Goal: Browse casually: Explore the website without a specific task or goal

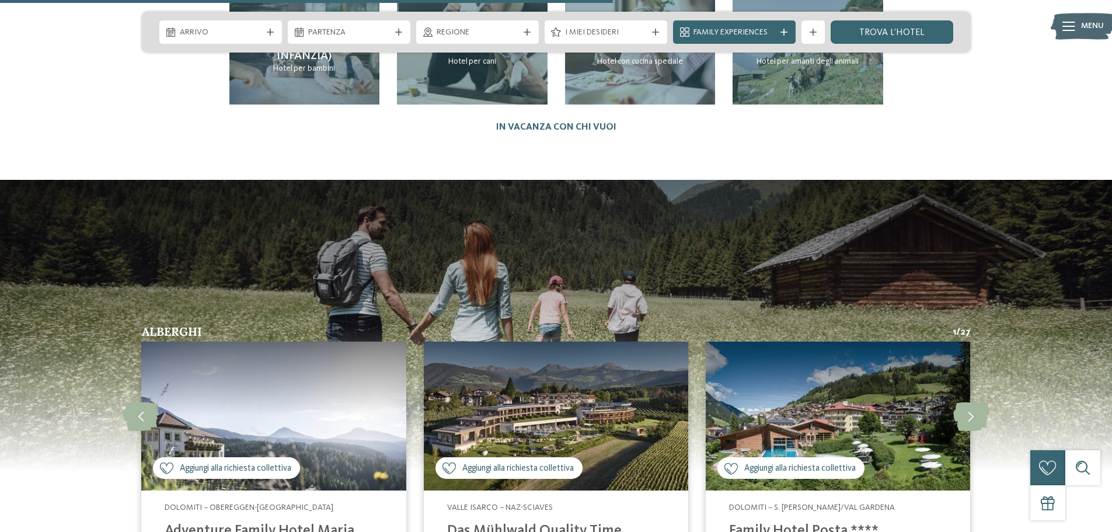
scroll to position [3037, 0]
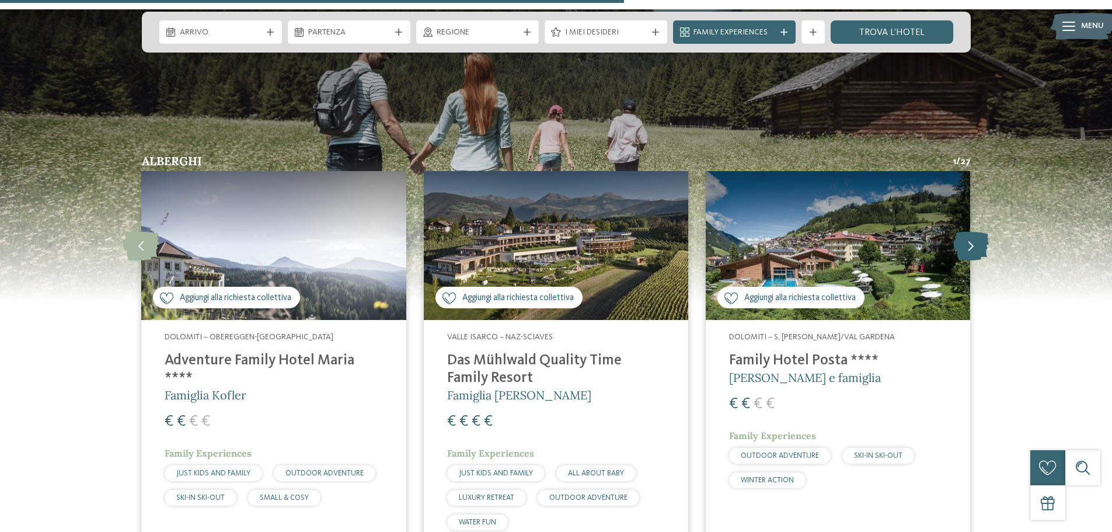
click at [977, 231] on icon at bounding box center [972, 245] width 36 height 29
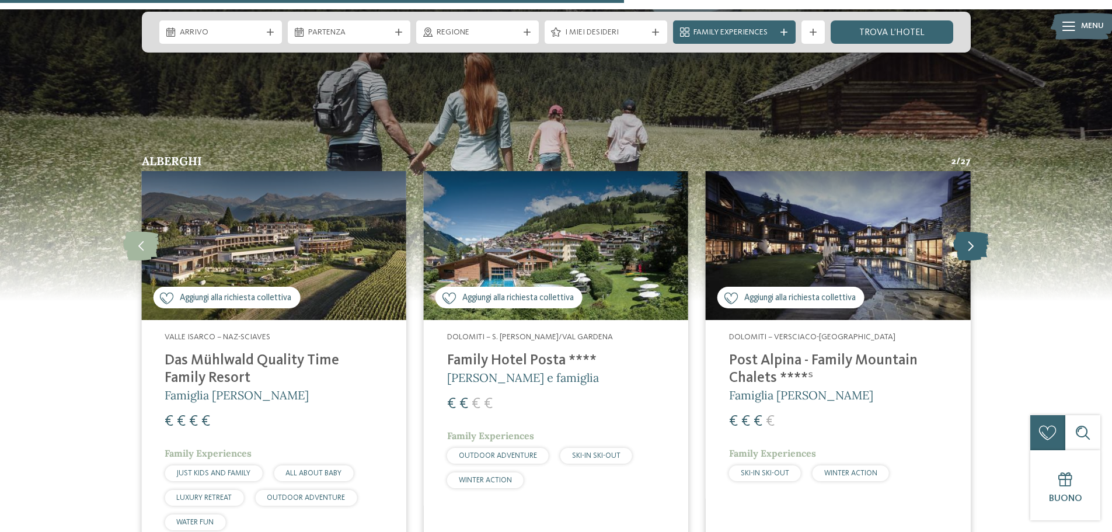
click at [977, 231] on icon at bounding box center [972, 245] width 36 height 29
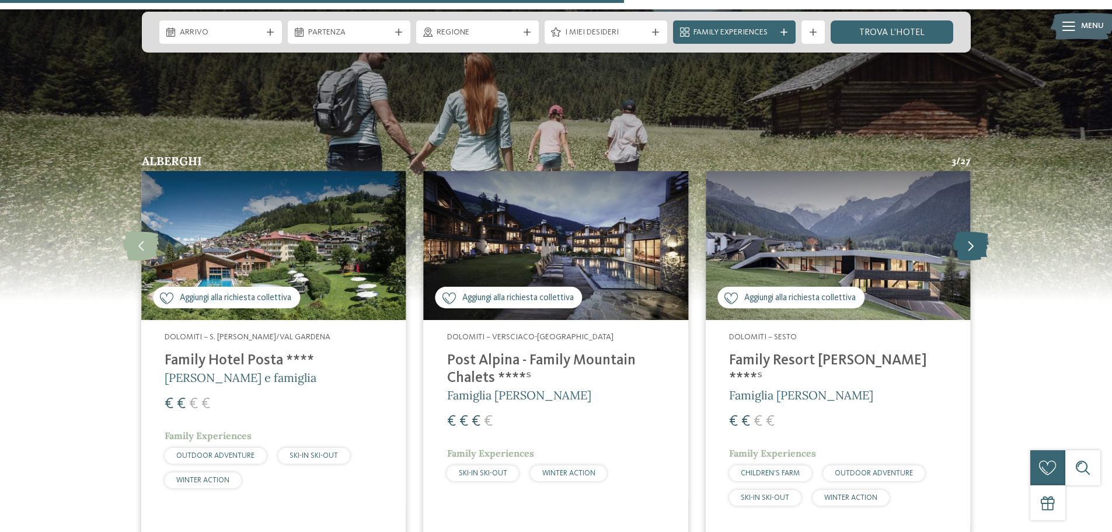
click at [977, 231] on icon at bounding box center [972, 245] width 36 height 29
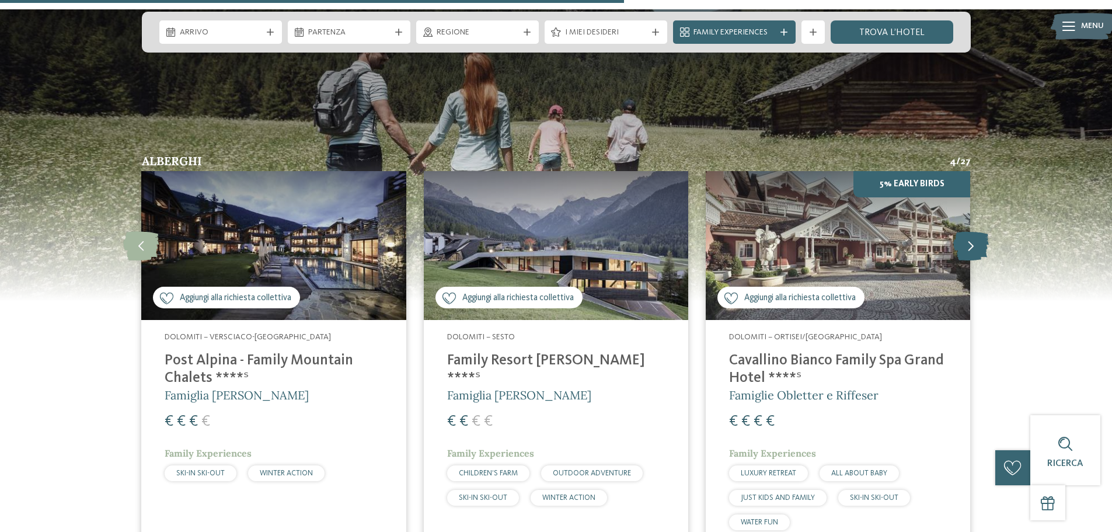
click at [977, 231] on icon at bounding box center [972, 245] width 36 height 29
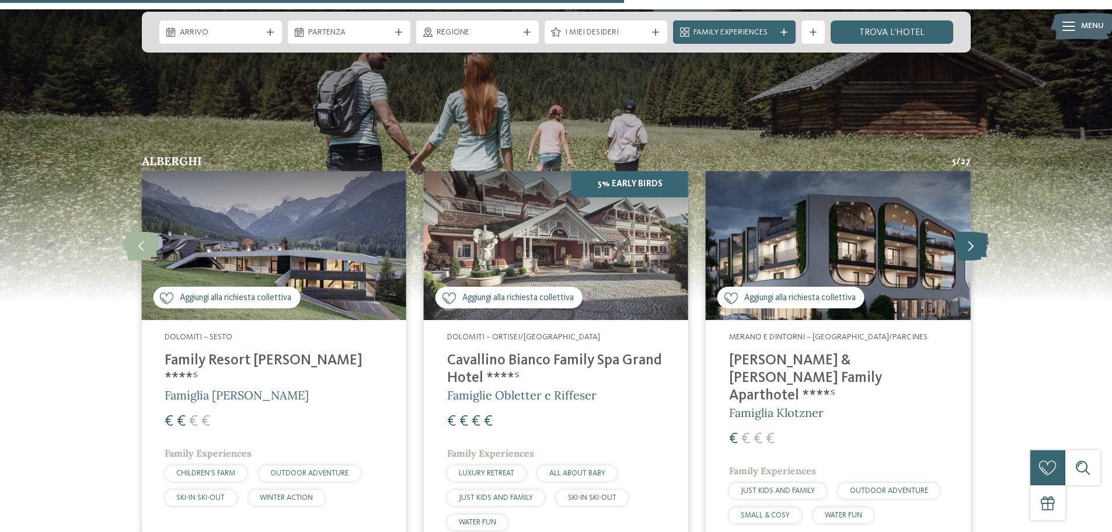
click at [977, 231] on icon at bounding box center [972, 245] width 36 height 29
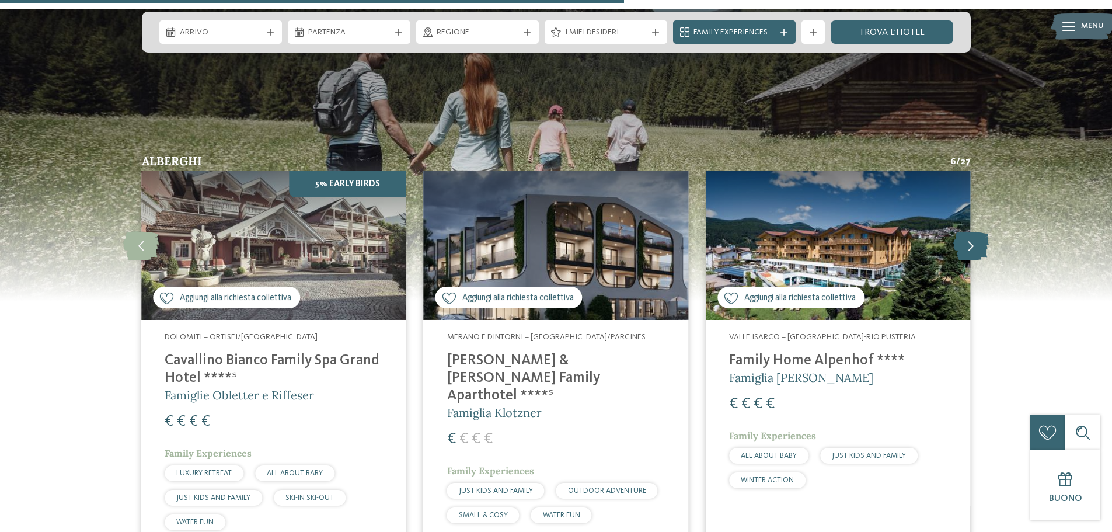
click at [977, 231] on icon at bounding box center [972, 245] width 36 height 29
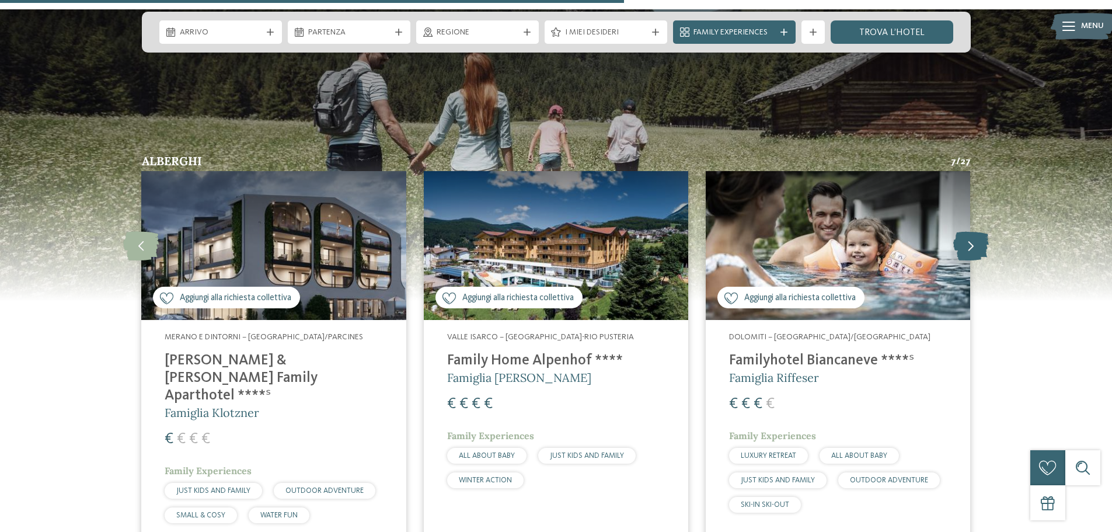
click at [977, 231] on icon at bounding box center [972, 245] width 36 height 29
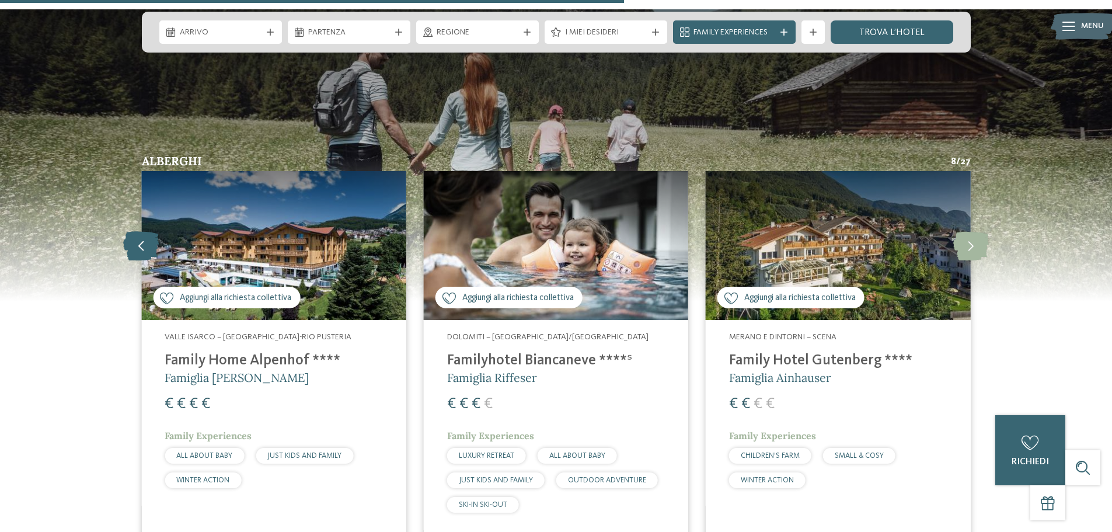
click at [134, 231] on icon at bounding box center [141, 245] width 36 height 29
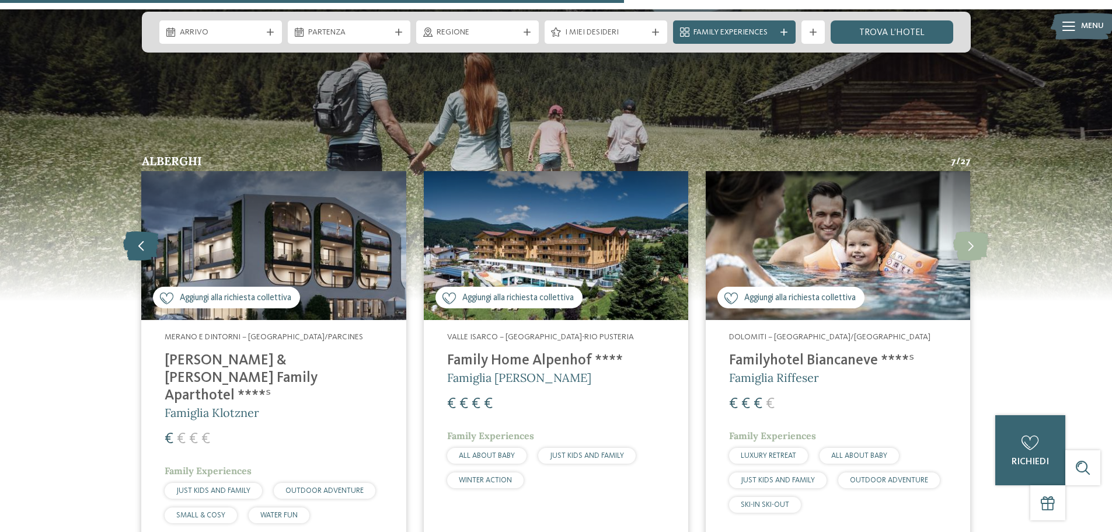
click at [134, 231] on icon at bounding box center [141, 245] width 36 height 29
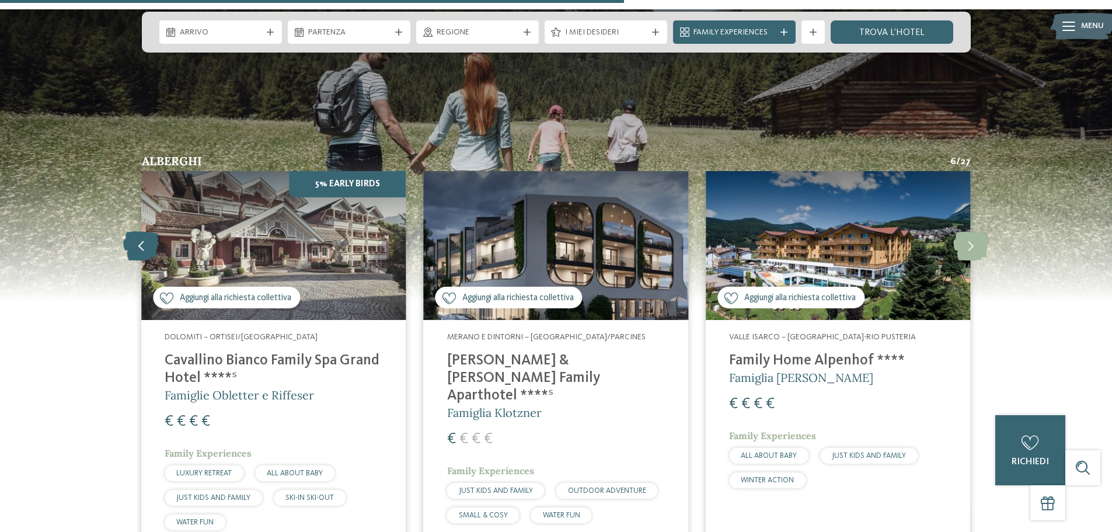
click at [134, 231] on icon at bounding box center [141, 245] width 36 height 29
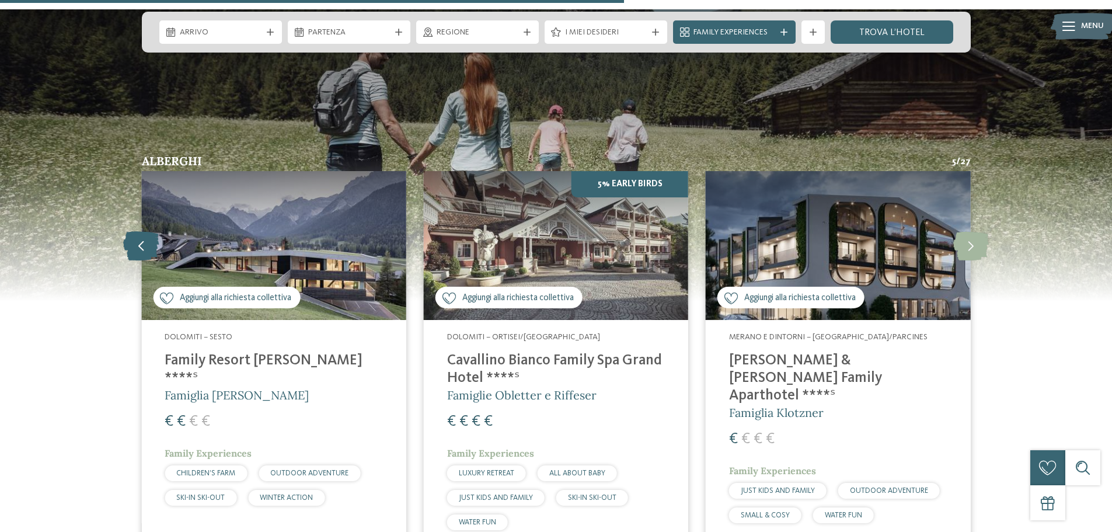
click at [134, 231] on icon at bounding box center [141, 245] width 36 height 29
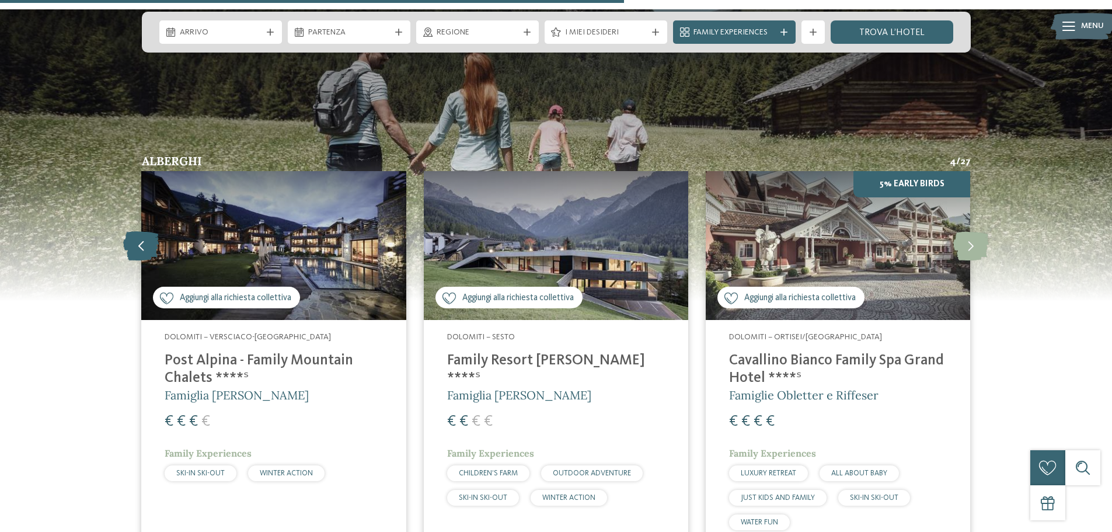
click at [134, 231] on icon at bounding box center [141, 245] width 36 height 29
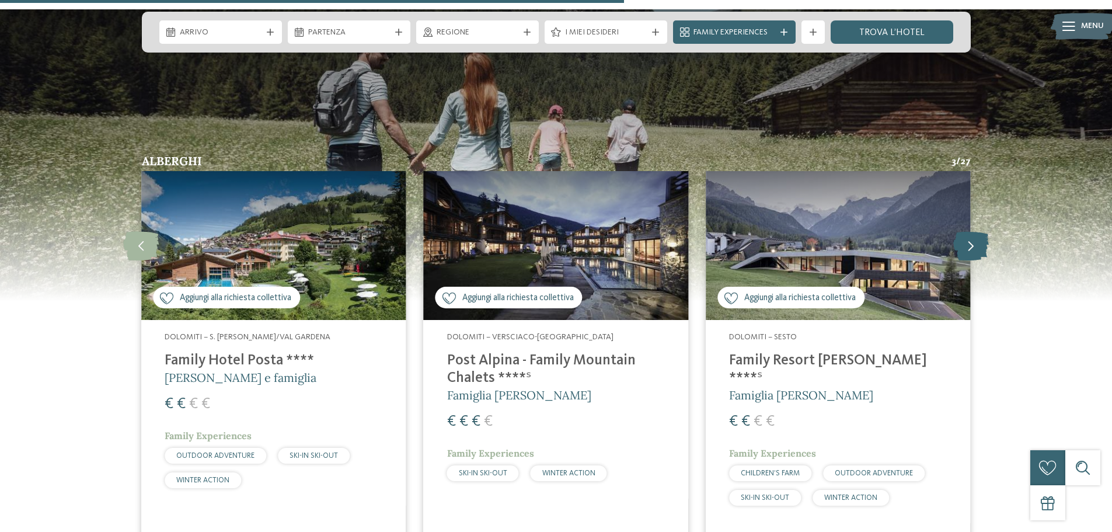
click at [969, 231] on icon at bounding box center [972, 245] width 36 height 29
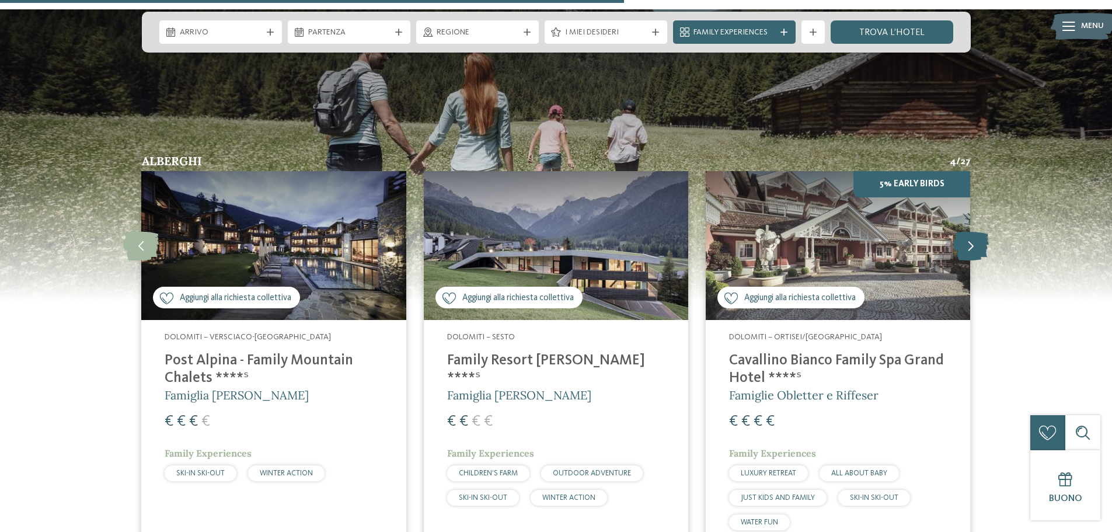
click at [969, 231] on icon at bounding box center [972, 245] width 36 height 29
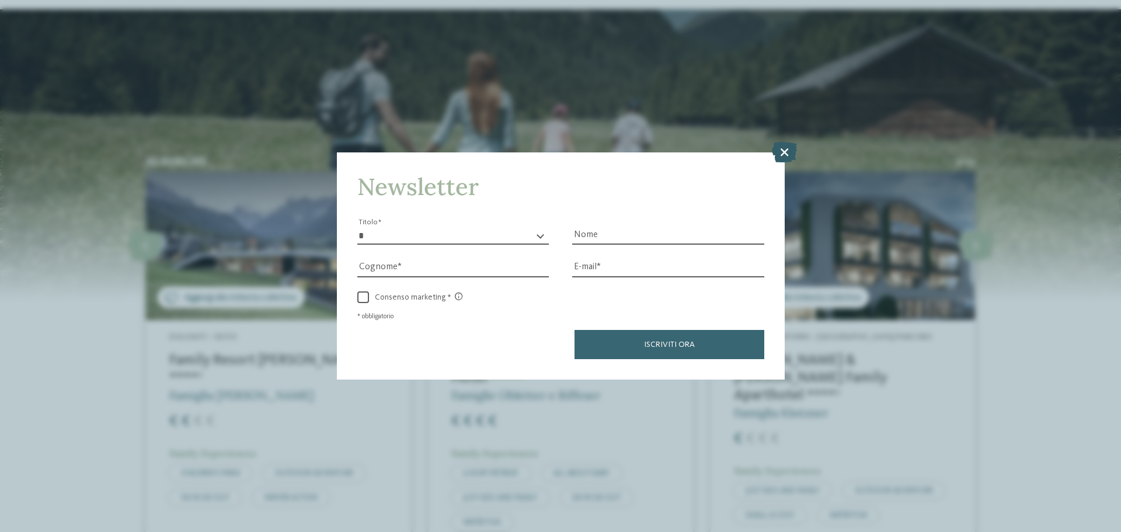
click at [786, 146] on icon at bounding box center [784, 152] width 25 height 20
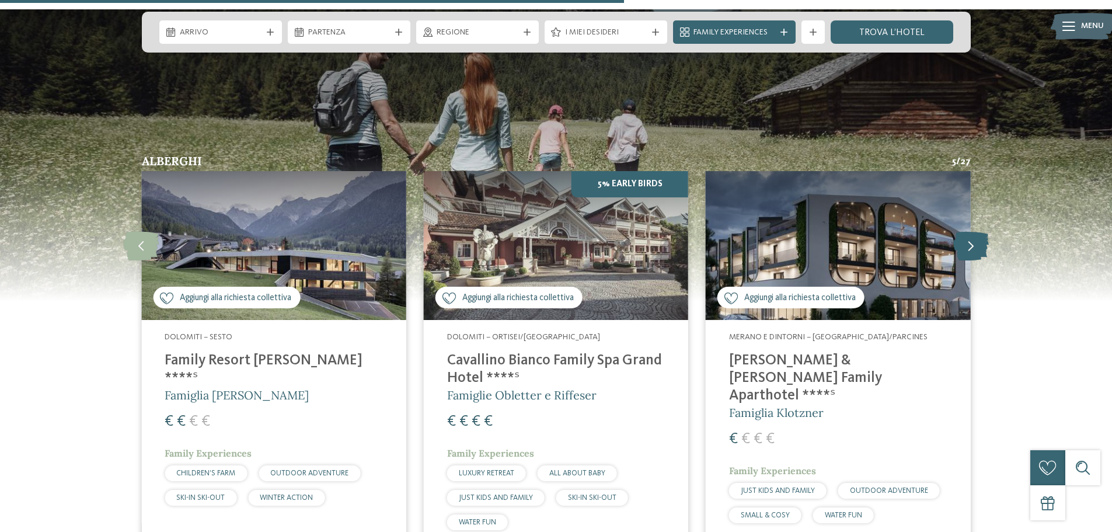
click at [974, 231] on icon at bounding box center [972, 245] width 36 height 29
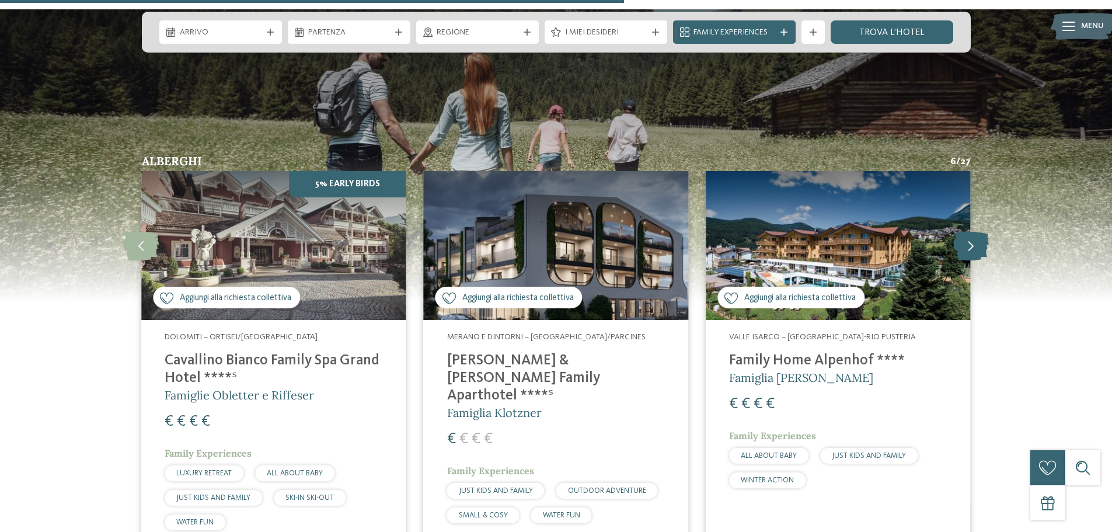
click at [974, 231] on icon at bounding box center [972, 245] width 36 height 29
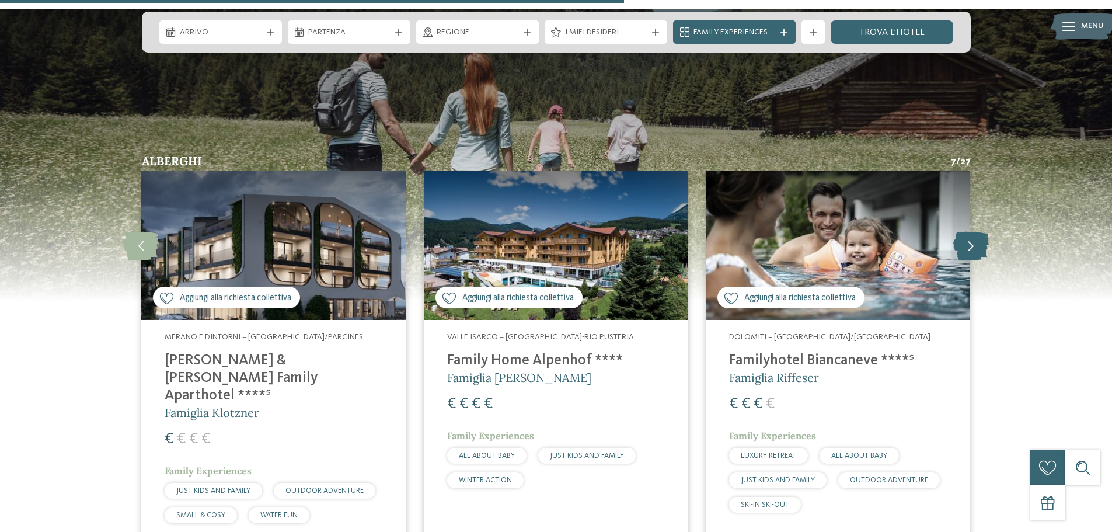
click at [974, 231] on icon at bounding box center [972, 245] width 36 height 29
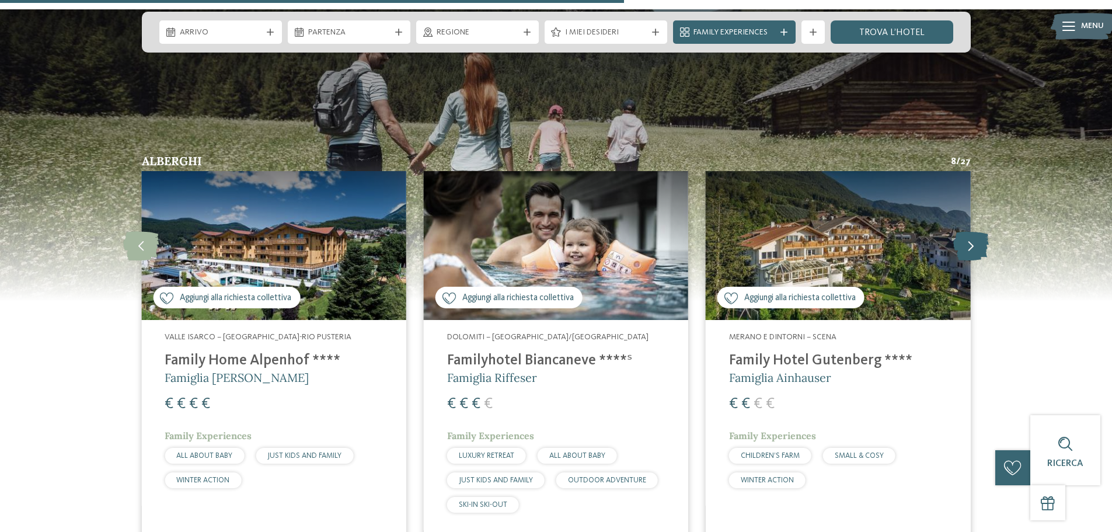
click at [974, 231] on icon at bounding box center [972, 245] width 36 height 29
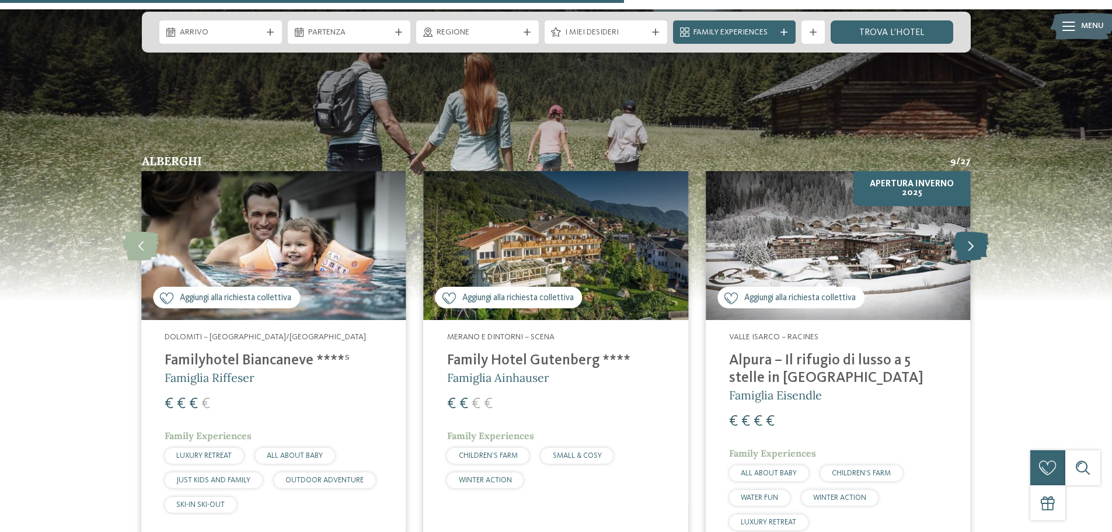
click at [974, 231] on icon at bounding box center [972, 245] width 36 height 29
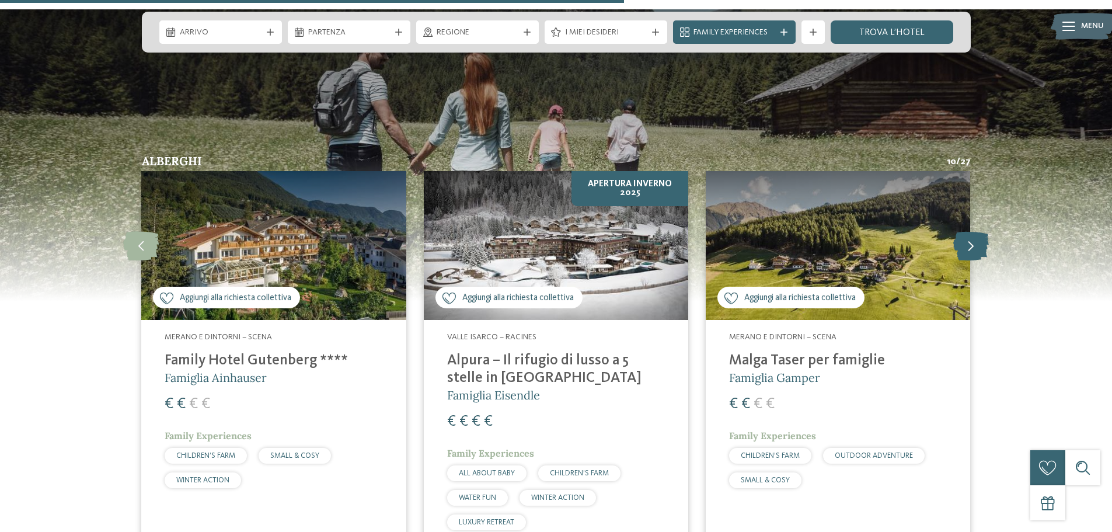
click at [974, 231] on icon at bounding box center [972, 245] width 36 height 29
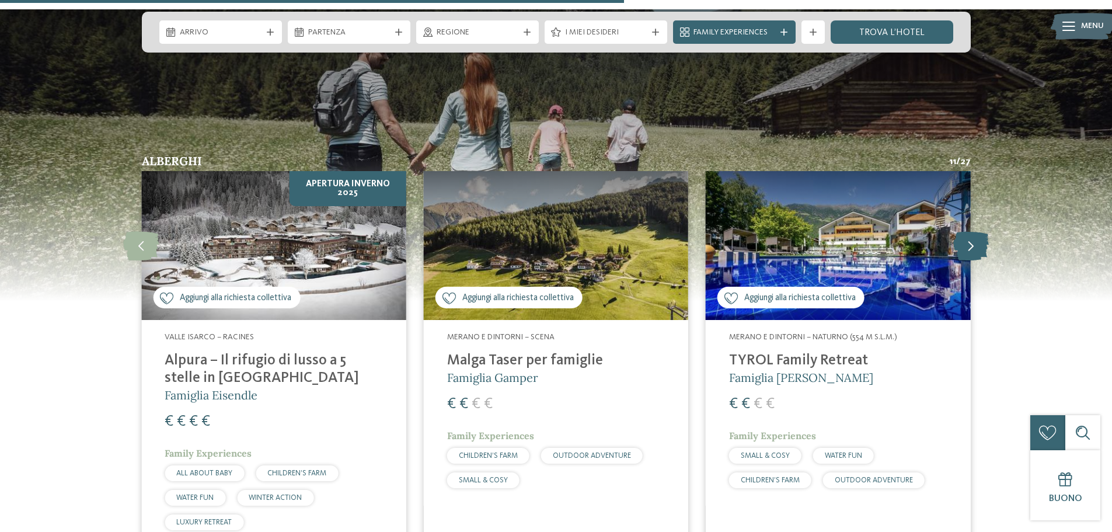
click at [974, 231] on icon at bounding box center [972, 245] width 36 height 29
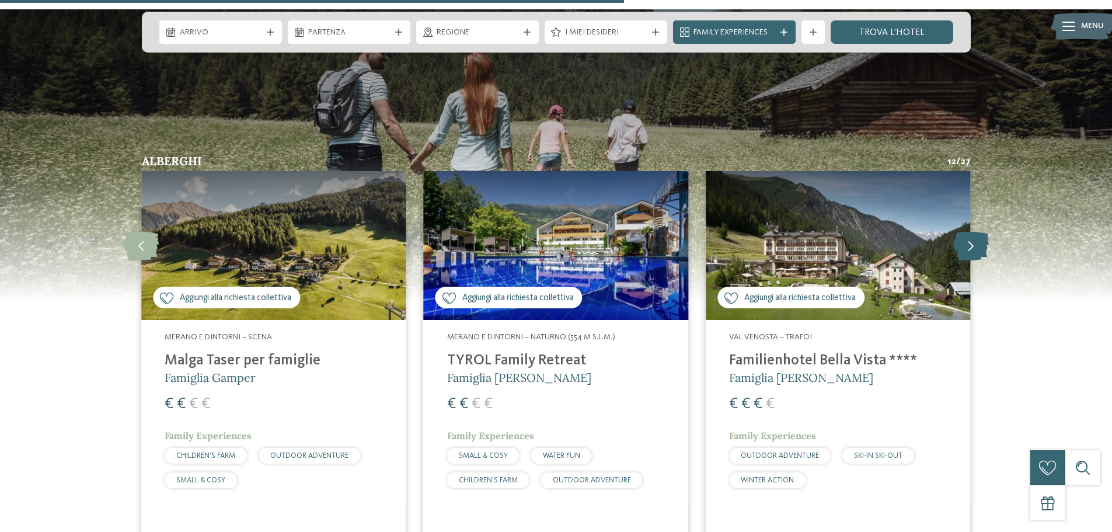
click at [974, 231] on icon at bounding box center [972, 245] width 36 height 29
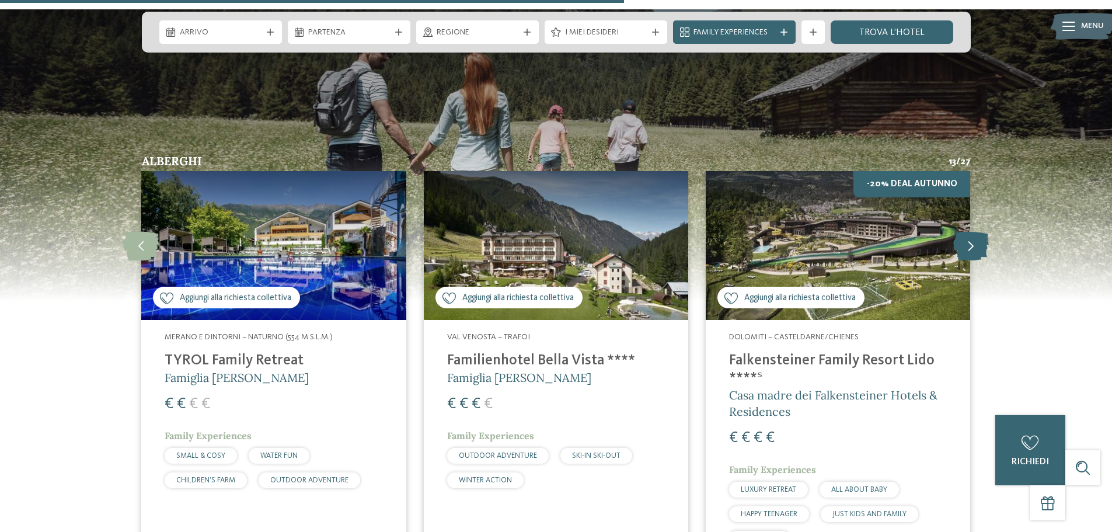
click at [974, 231] on icon at bounding box center [972, 245] width 36 height 29
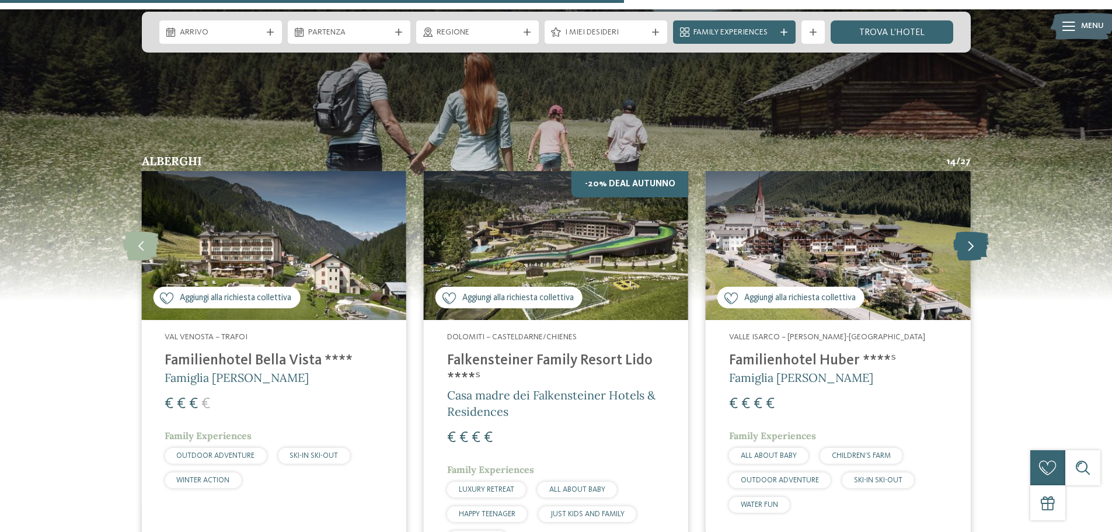
click at [974, 231] on icon at bounding box center [972, 245] width 36 height 29
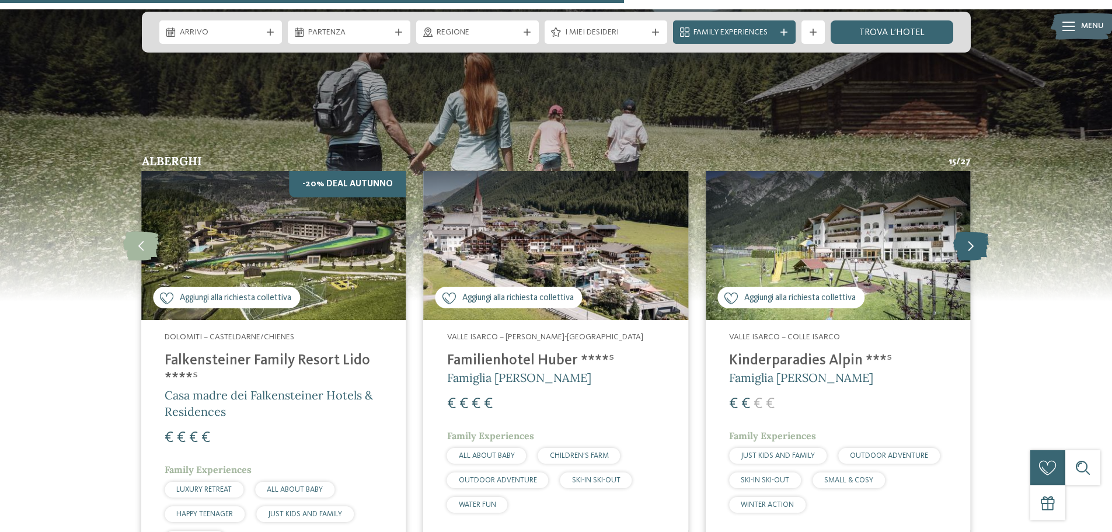
click at [974, 231] on icon at bounding box center [972, 245] width 36 height 29
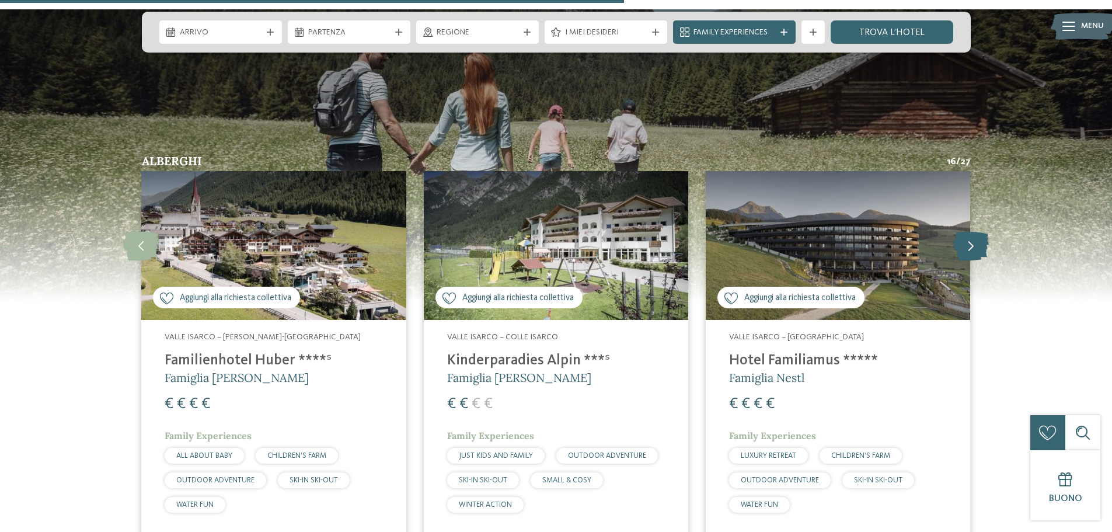
click at [972, 231] on icon at bounding box center [972, 245] width 36 height 29
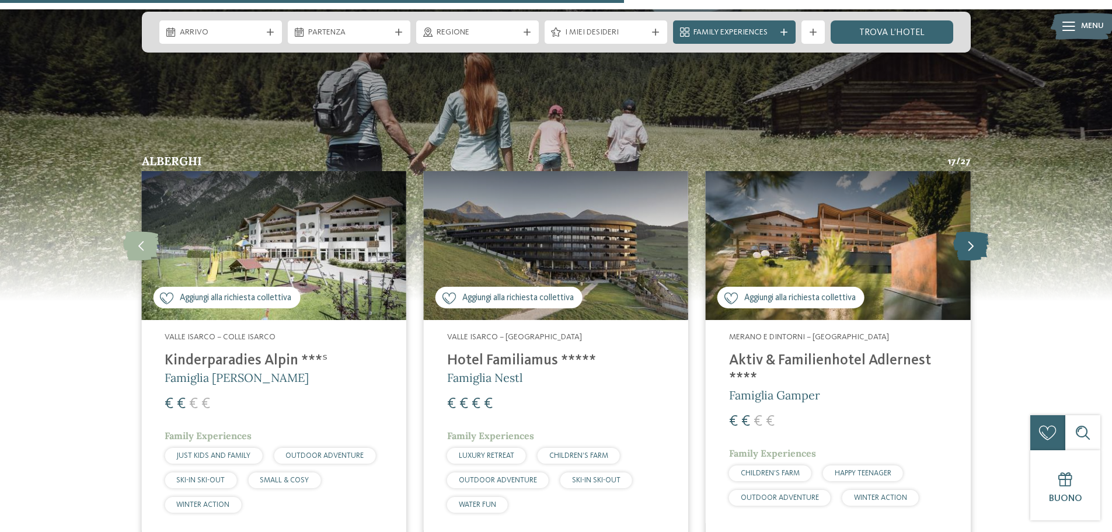
click at [972, 231] on icon at bounding box center [972, 245] width 36 height 29
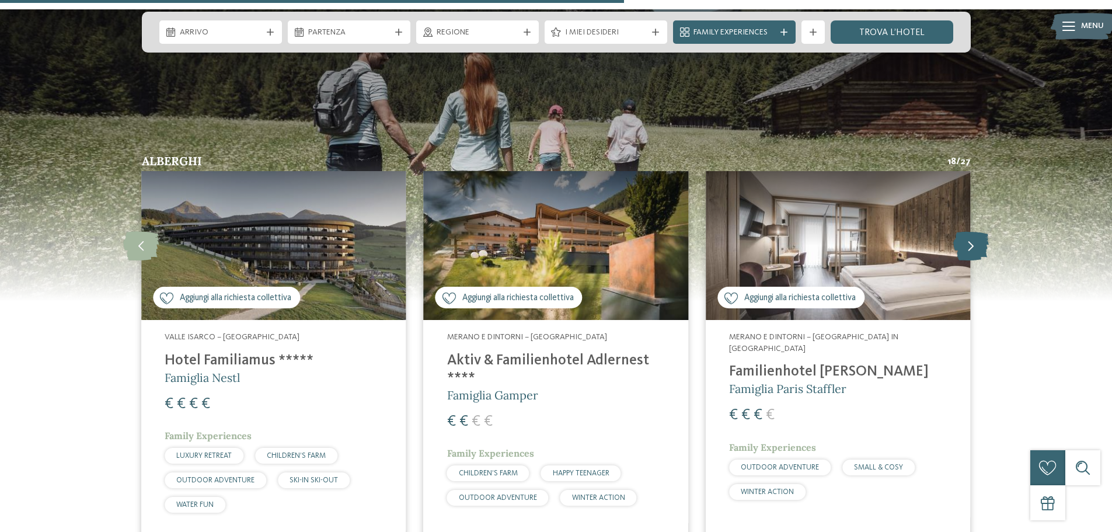
click at [972, 231] on icon at bounding box center [972, 245] width 36 height 29
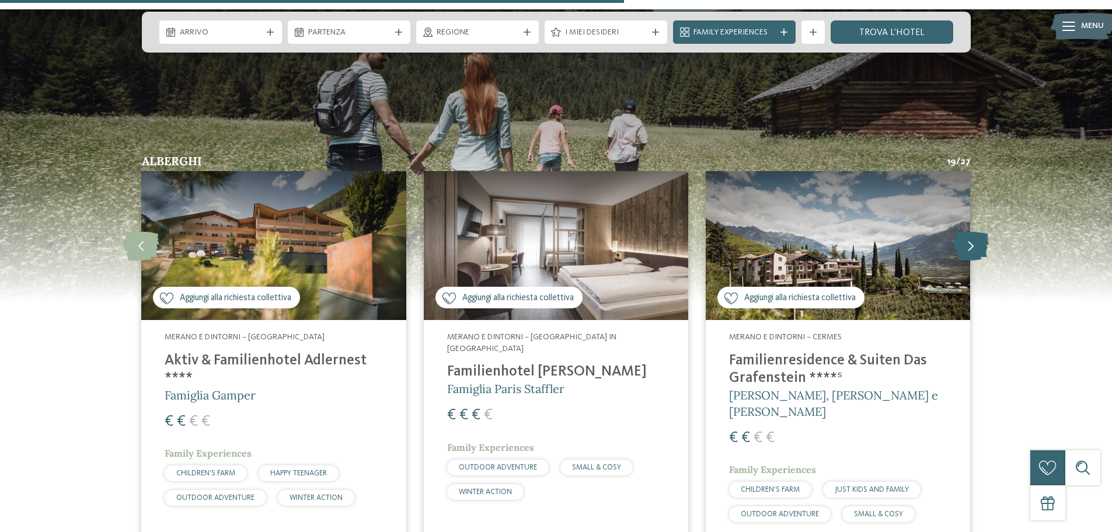
click at [972, 231] on icon at bounding box center [972, 245] width 36 height 29
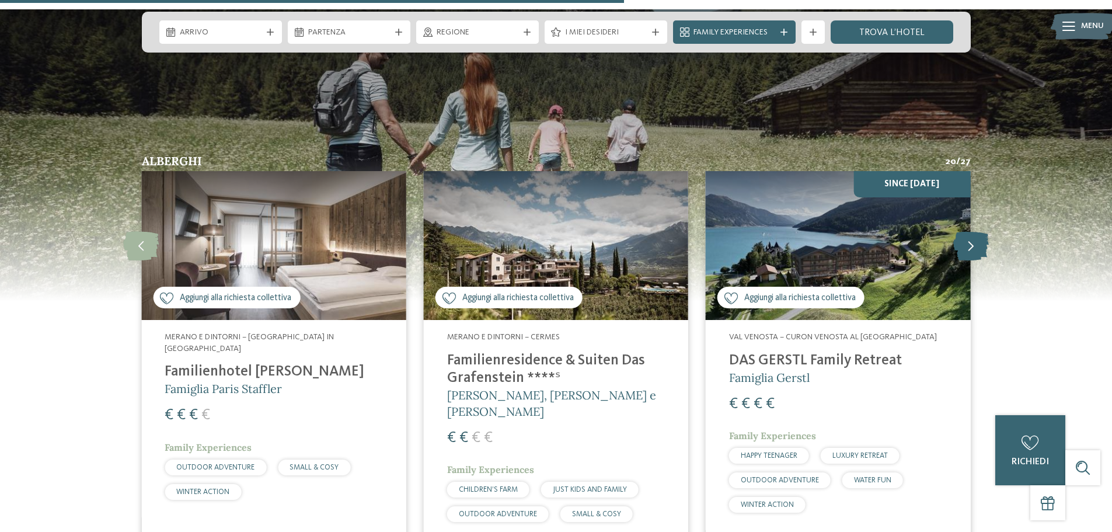
click at [972, 231] on icon at bounding box center [972, 245] width 36 height 29
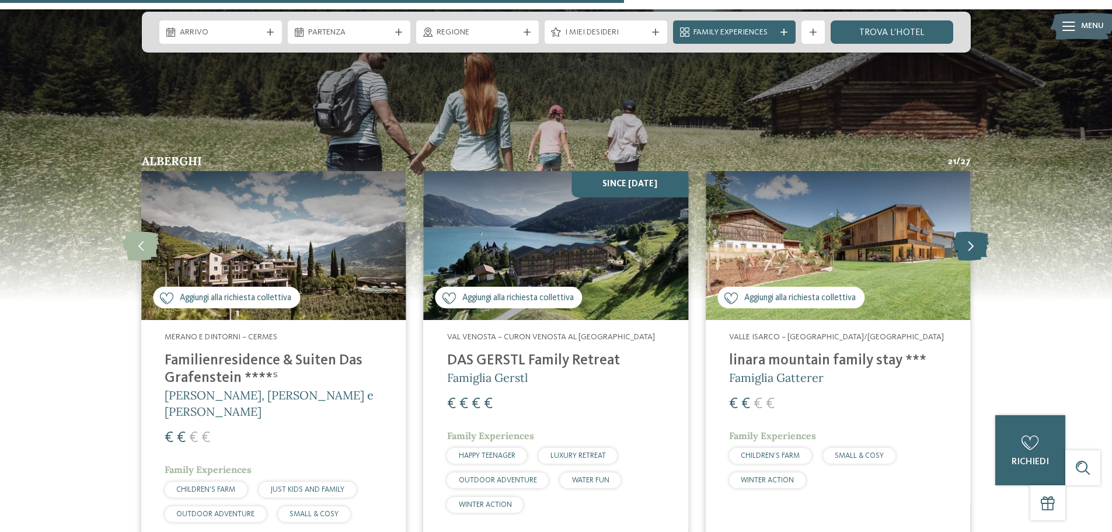
click at [972, 231] on icon at bounding box center [972, 245] width 36 height 29
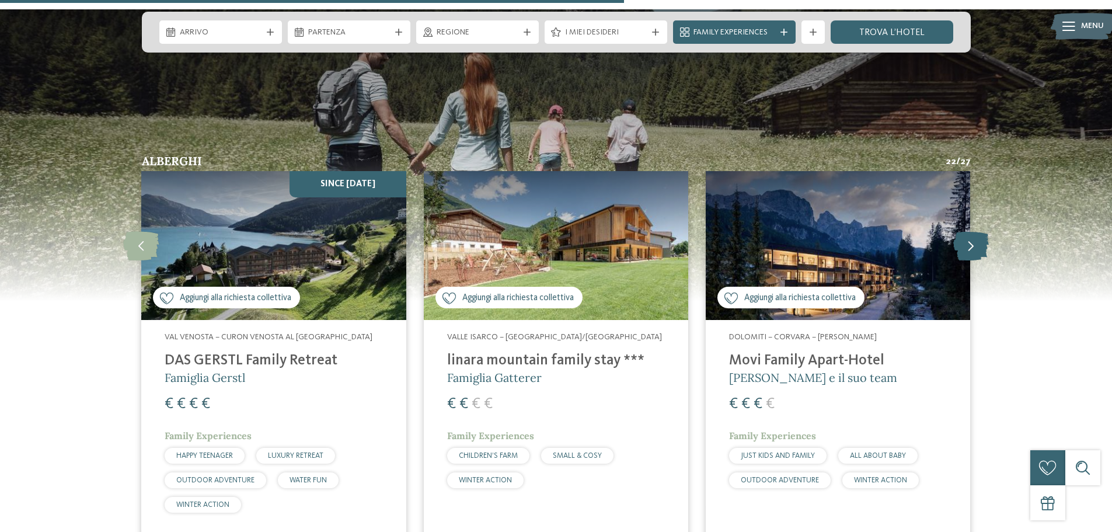
click at [972, 231] on icon at bounding box center [972, 245] width 36 height 29
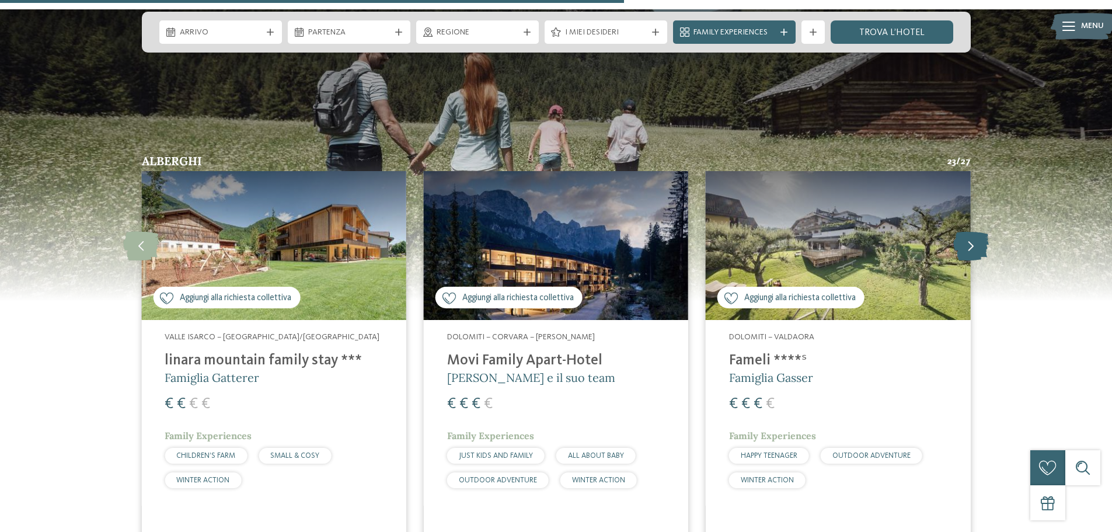
click at [972, 231] on icon at bounding box center [972, 245] width 36 height 29
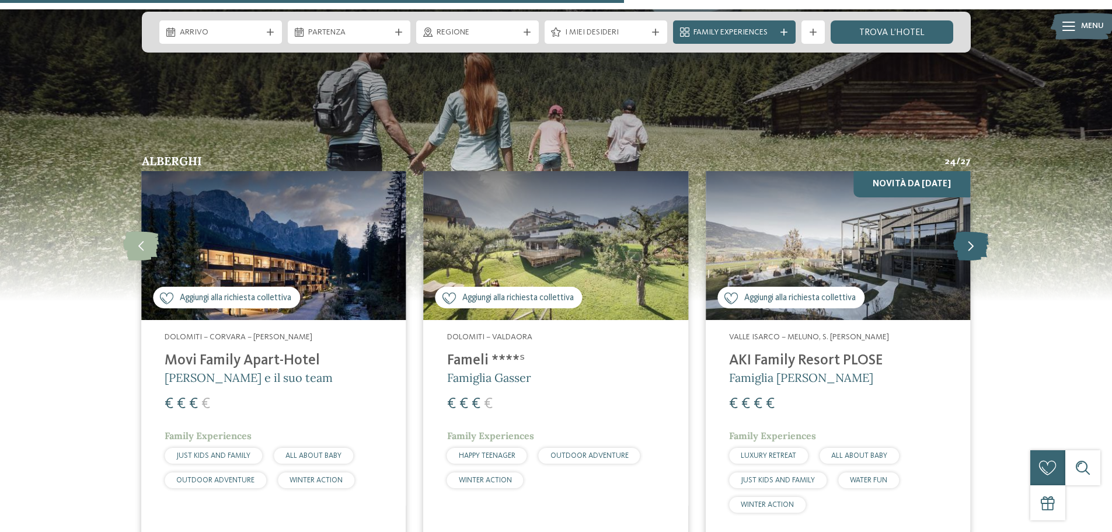
click at [972, 231] on icon at bounding box center [972, 245] width 36 height 29
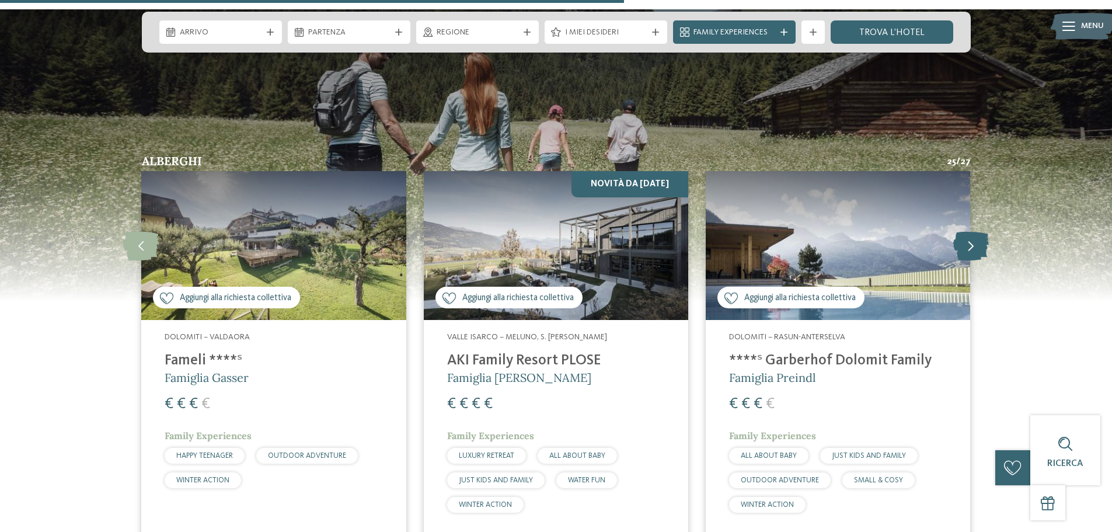
click at [972, 231] on icon at bounding box center [972, 245] width 36 height 29
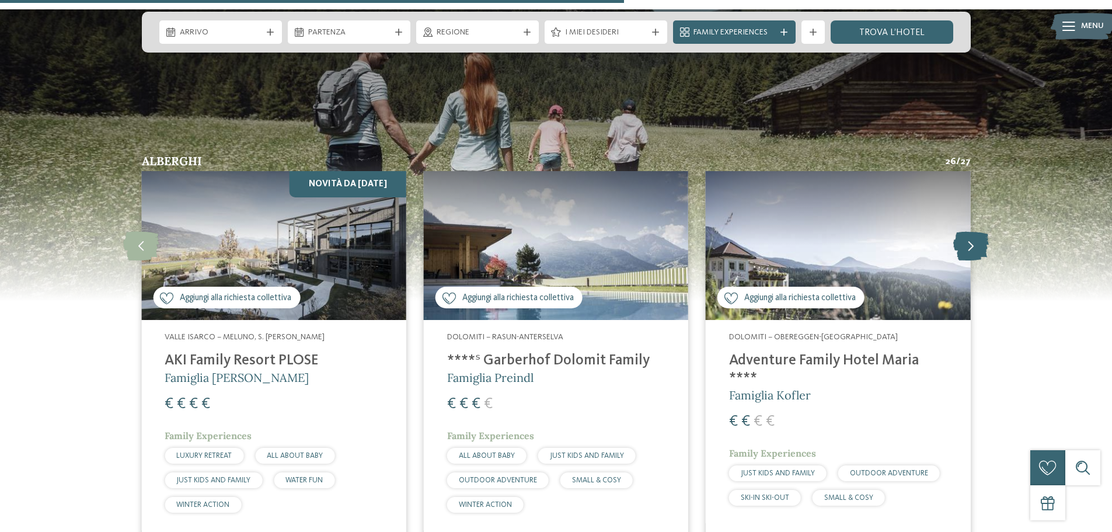
click at [972, 231] on icon at bounding box center [972, 245] width 36 height 29
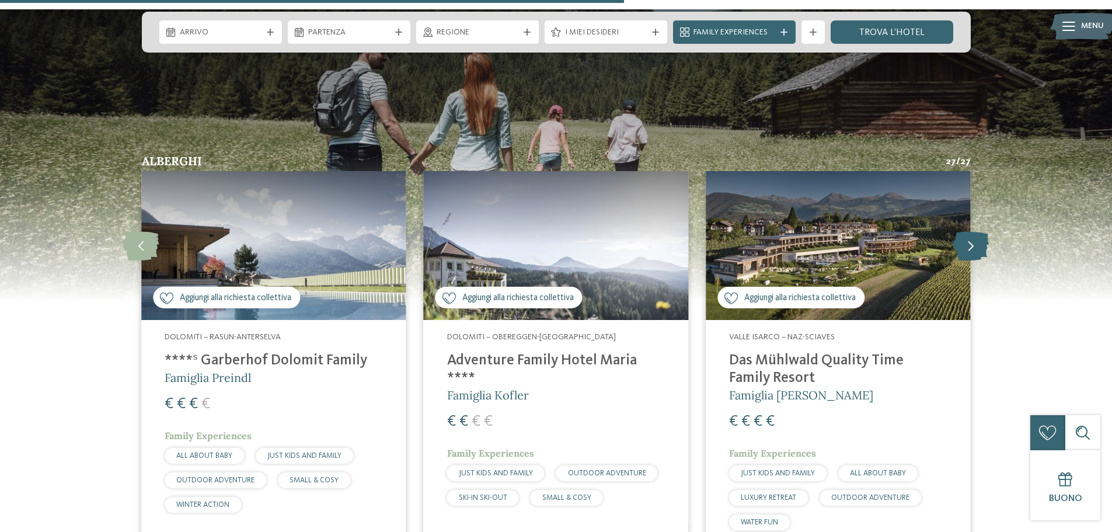
click at [972, 231] on icon at bounding box center [972, 245] width 36 height 29
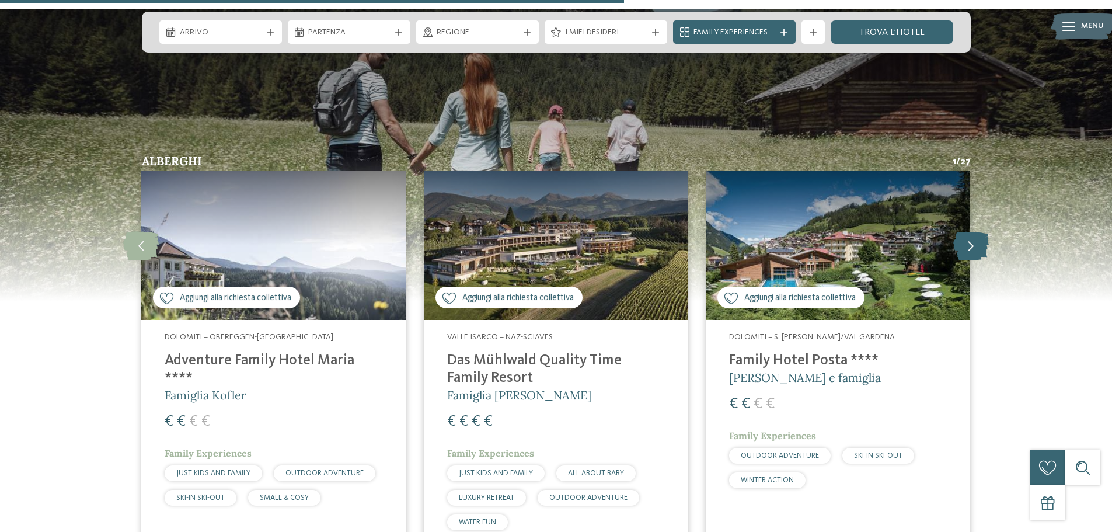
click at [972, 231] on icon at bounding box center [972, 245] width 36 height 29
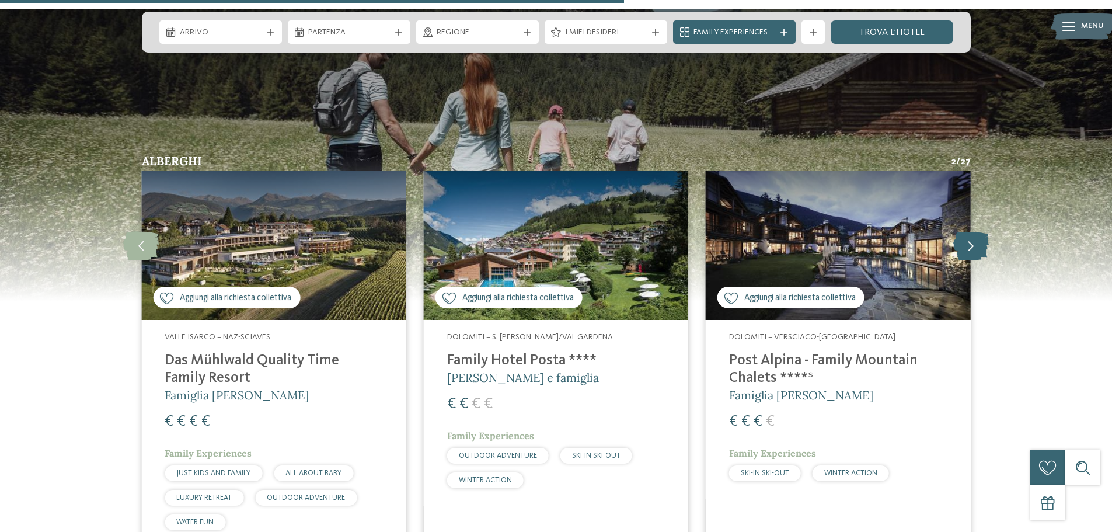
click at [972, 231] on icon at bounding box center [972, 245] width 36 height 29
